Goal: Task Accomplishment & Management: Use online tool/utility

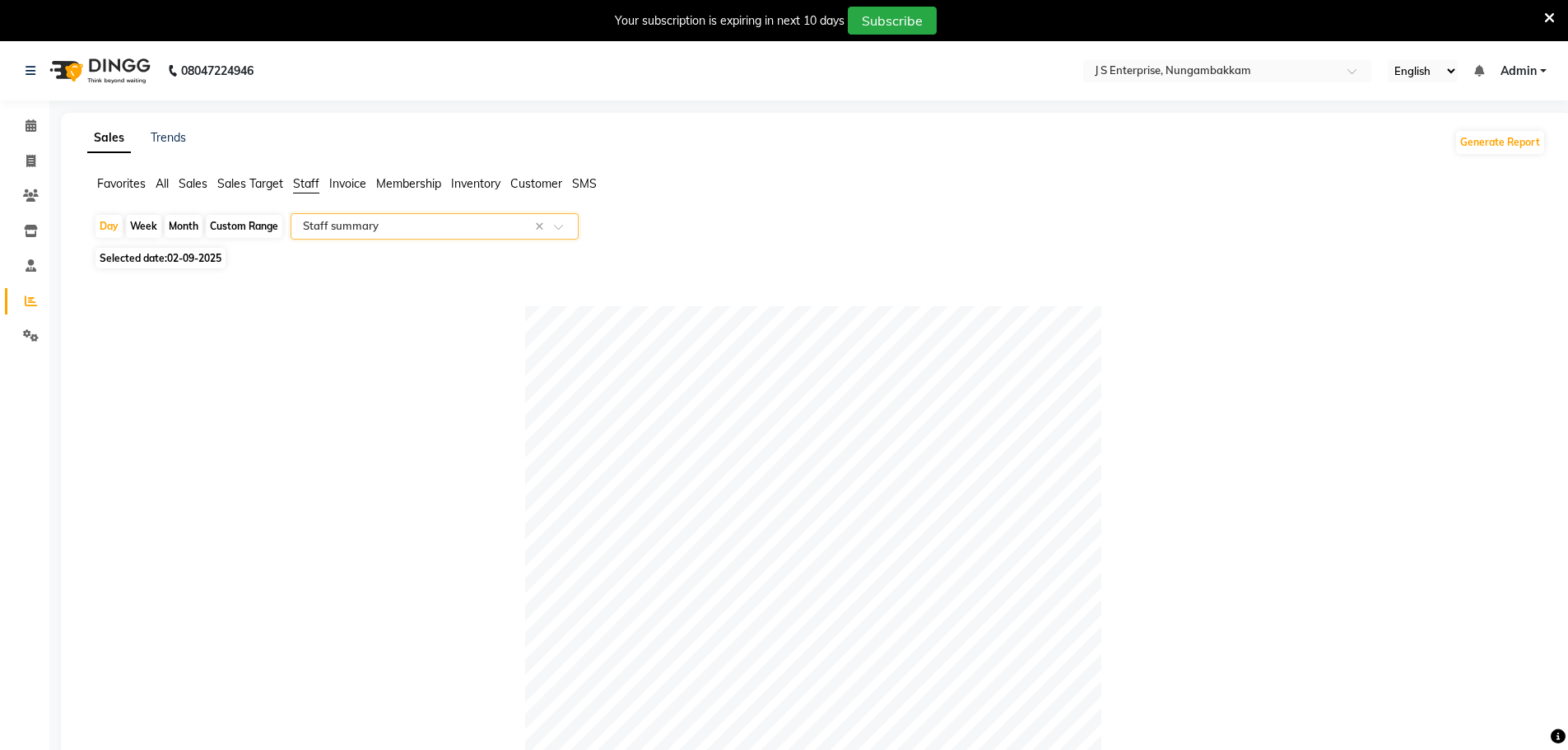
select select "csv"
click at [34, 120] on icon at bounding box center [31, 126] width 11 height 13
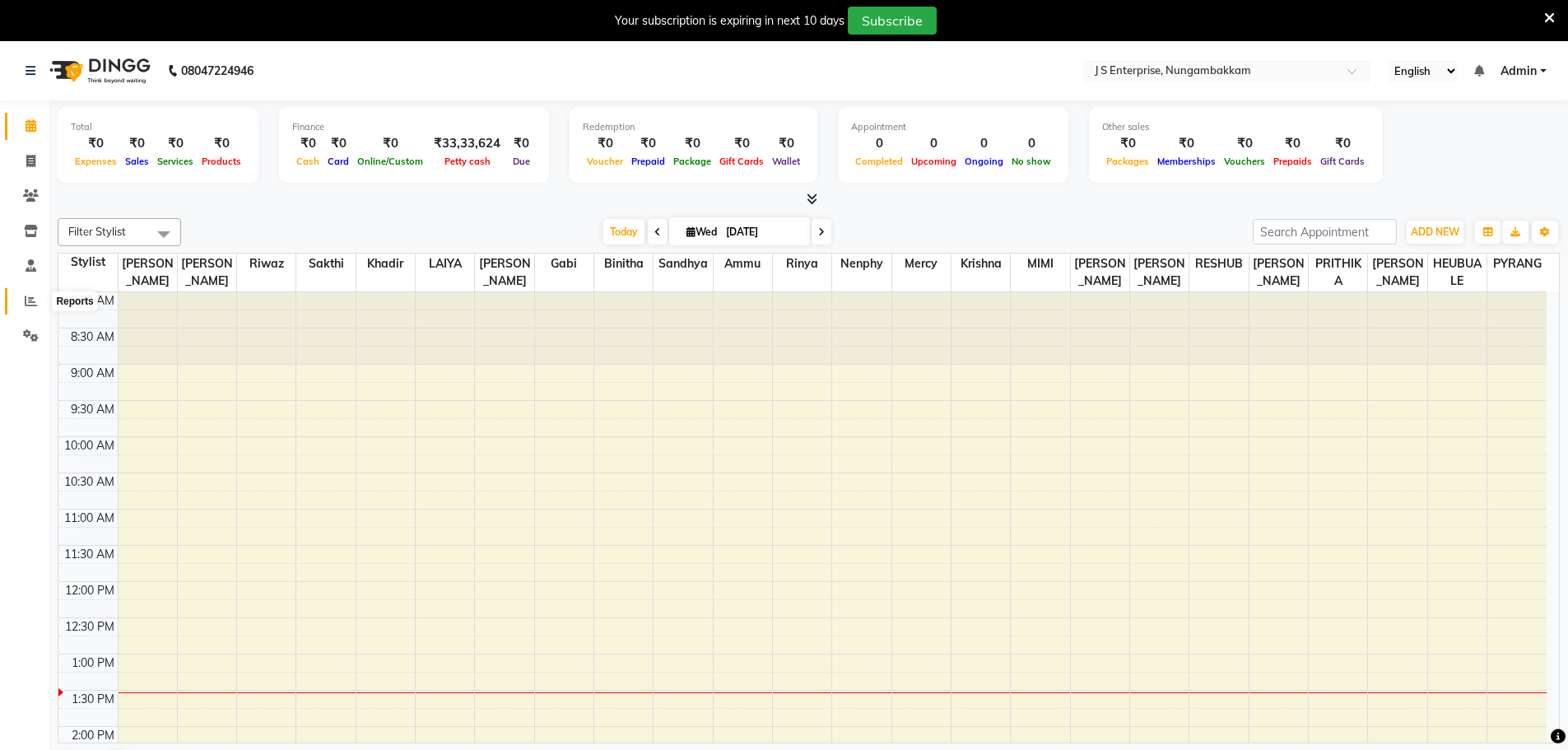
click at [30, 297] on icon at bounding box center [31, 301] width 13 height 13
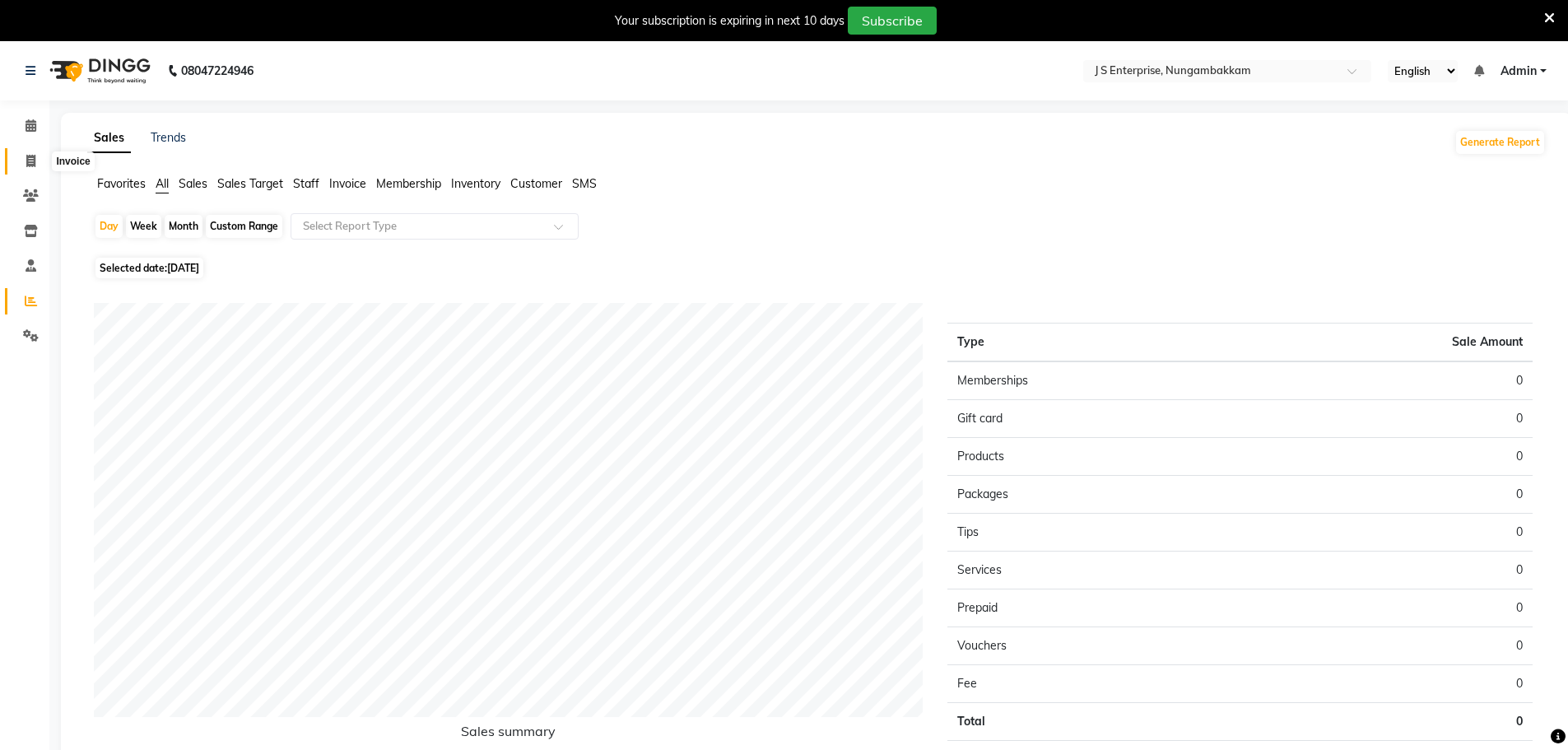
click at [35, 162] on icon at bounding box center [31, 161] width 9 height 13
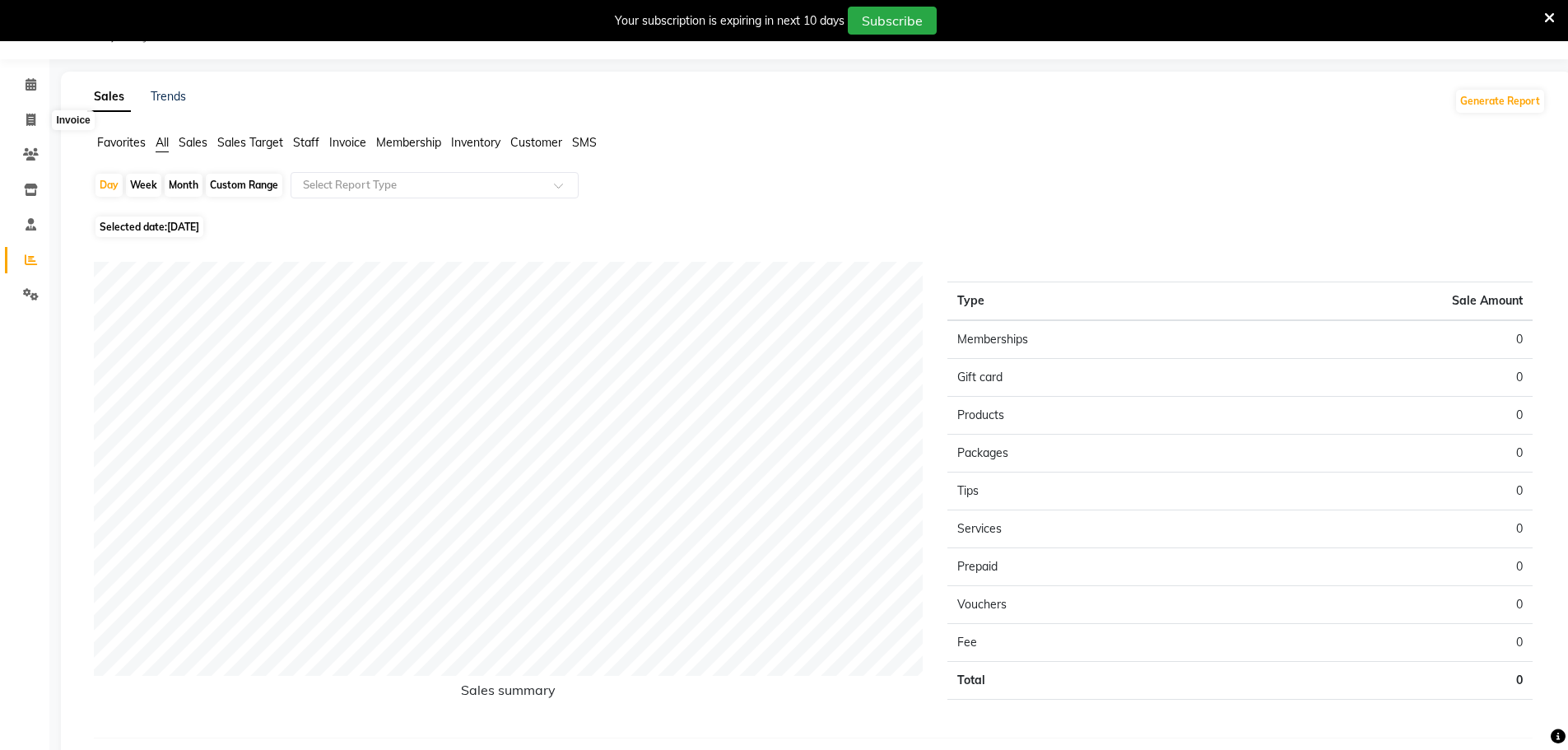
select select "7359"
select select "service"
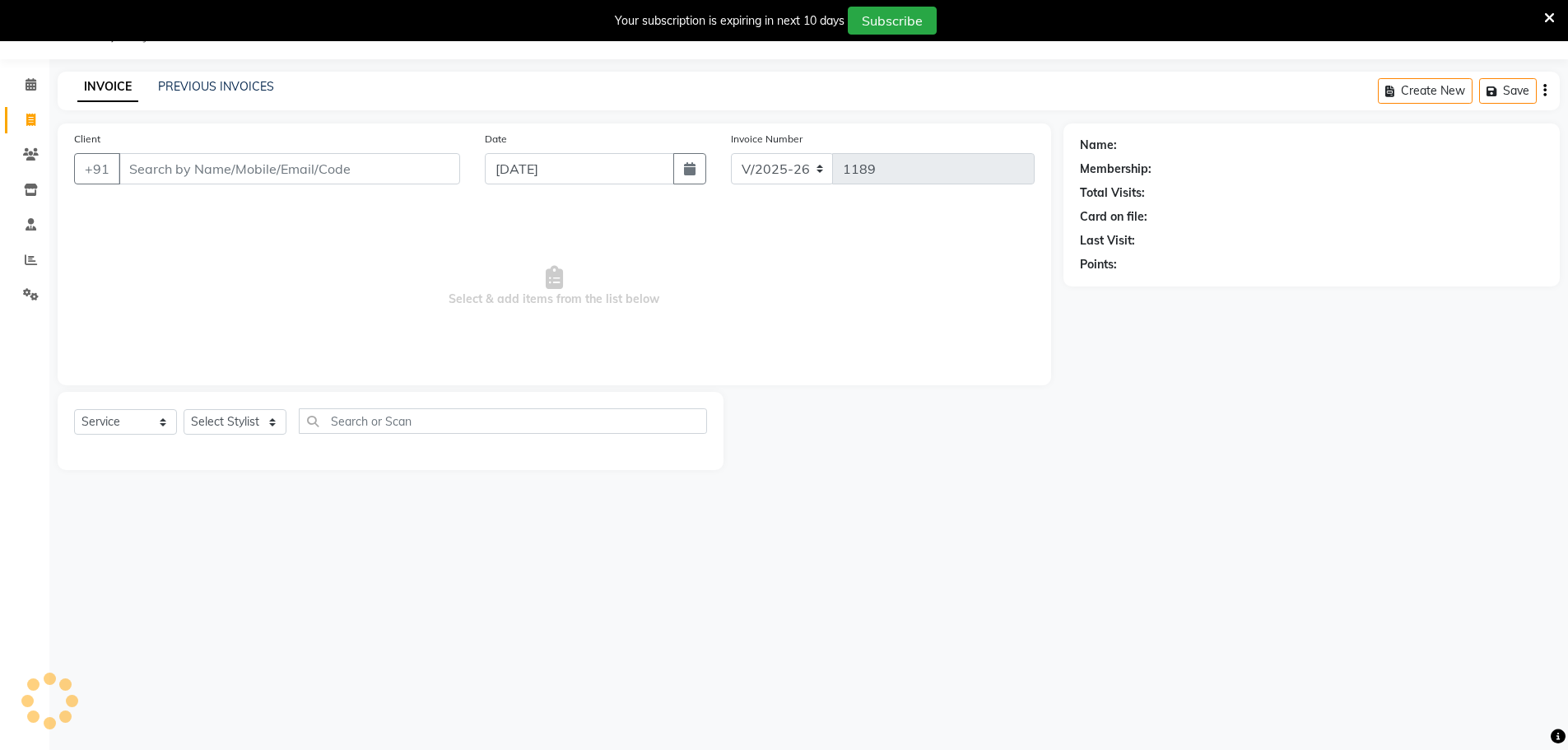
click at [285, 168] on input "Client" at bounding box center [288, 168] width 341 height 31
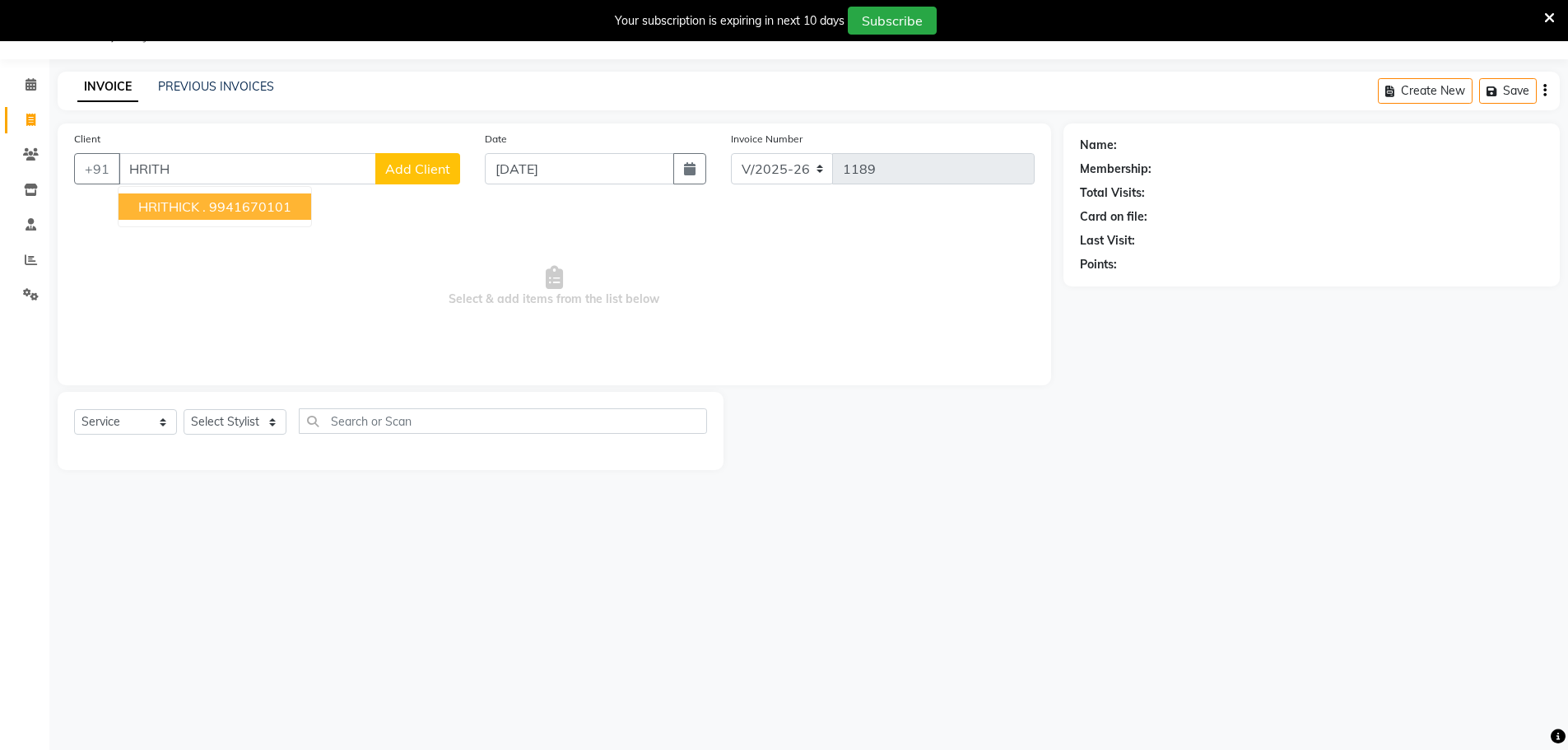
click at [221, 211] on ngb-highlight "9941670101" at bounding box center [250, 207] width 82 height 16
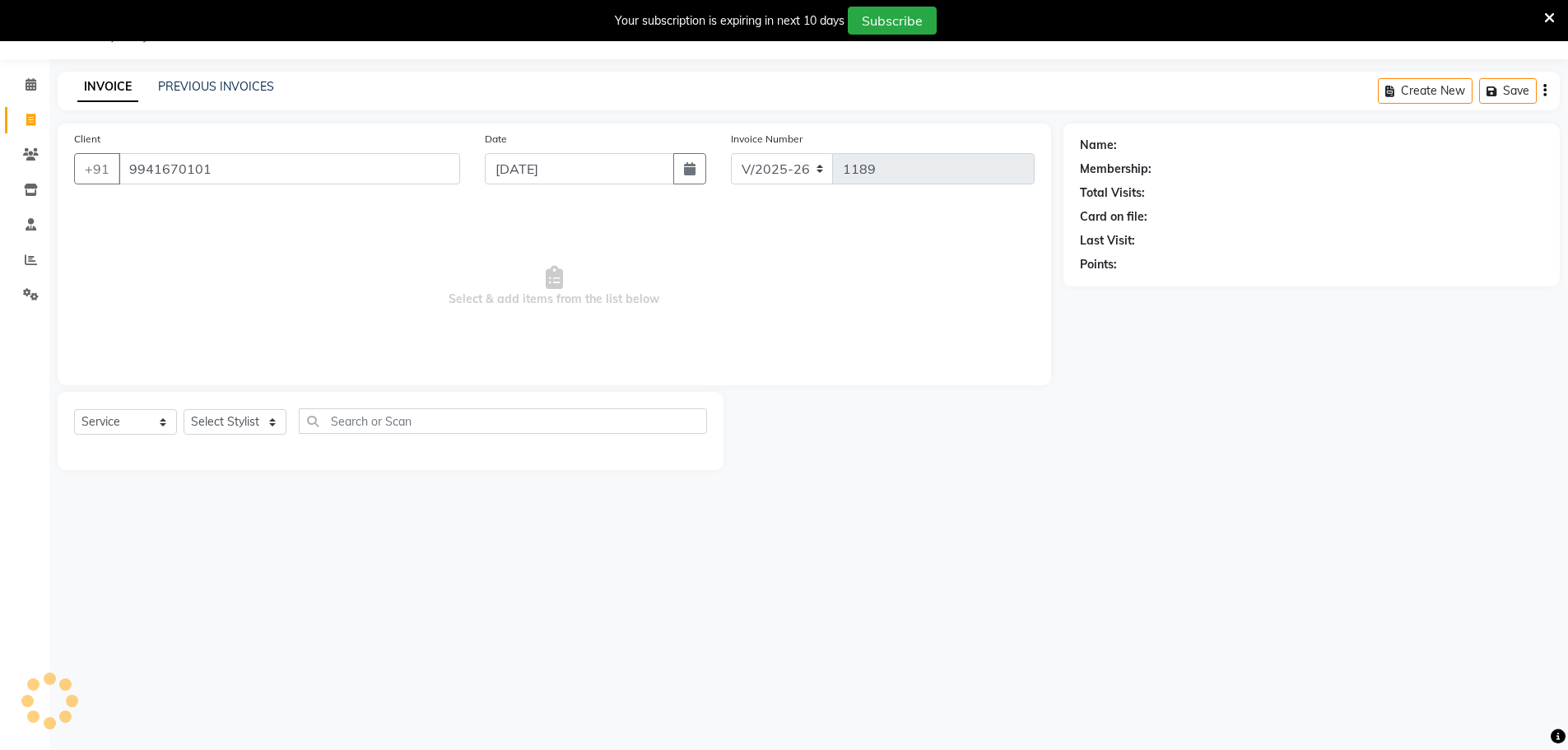
type input "9941670101"
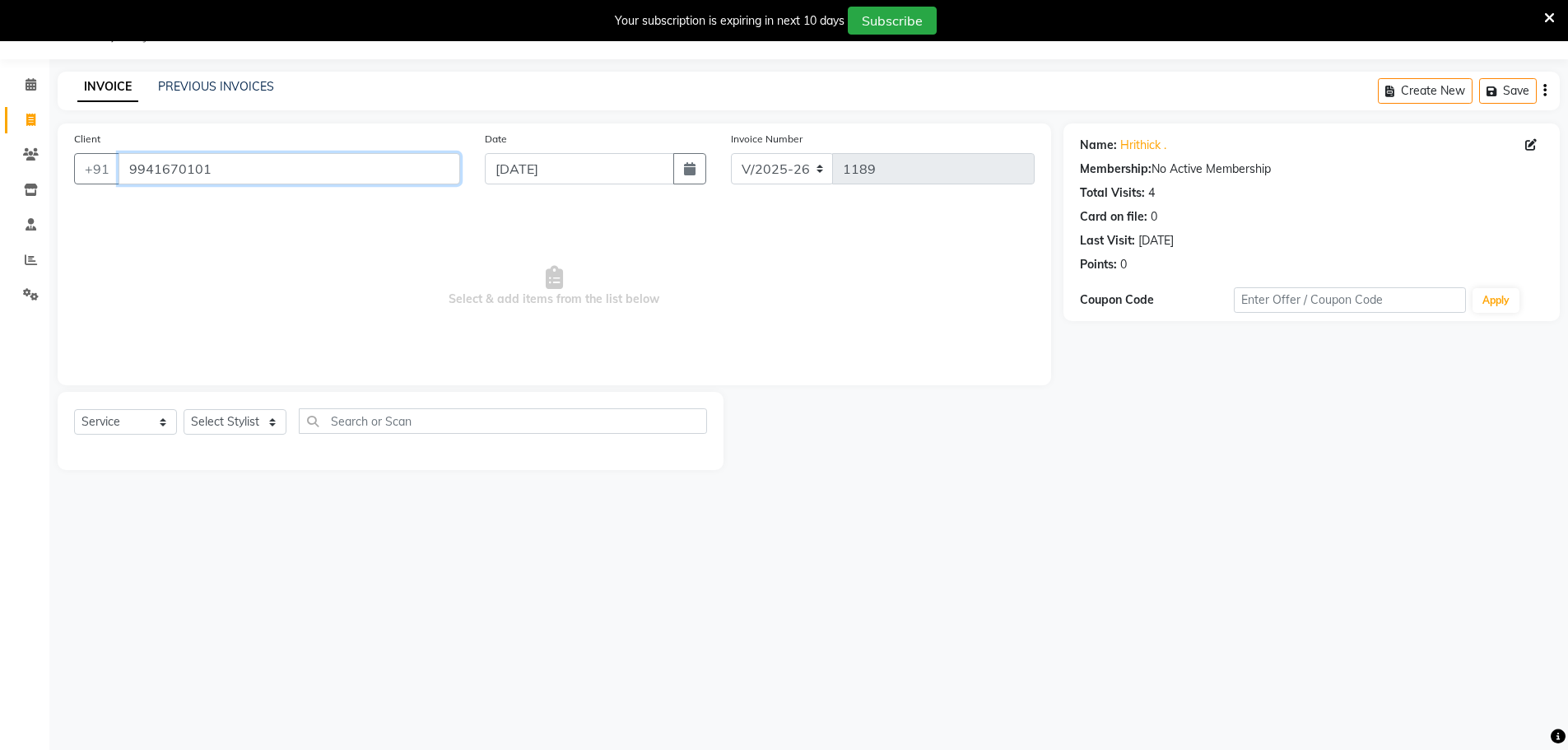
drag, startPoint x: 215, startPoint y: 176, endPoint x: 130, endPoint y: 198, distance: 87.8
click at [130, 198] on div "Client [PHONE_NUMBER] Date [DATE] Invoice Number V/2025 V/[PHONE_NUMBER] Select…" at bounding box center [554, 255] width 994 height 262
click at [25, 84] on icon at bounding box center [31, 85] width 11 height 13
